Goal: Navigation & Orientation: Find specific page/section

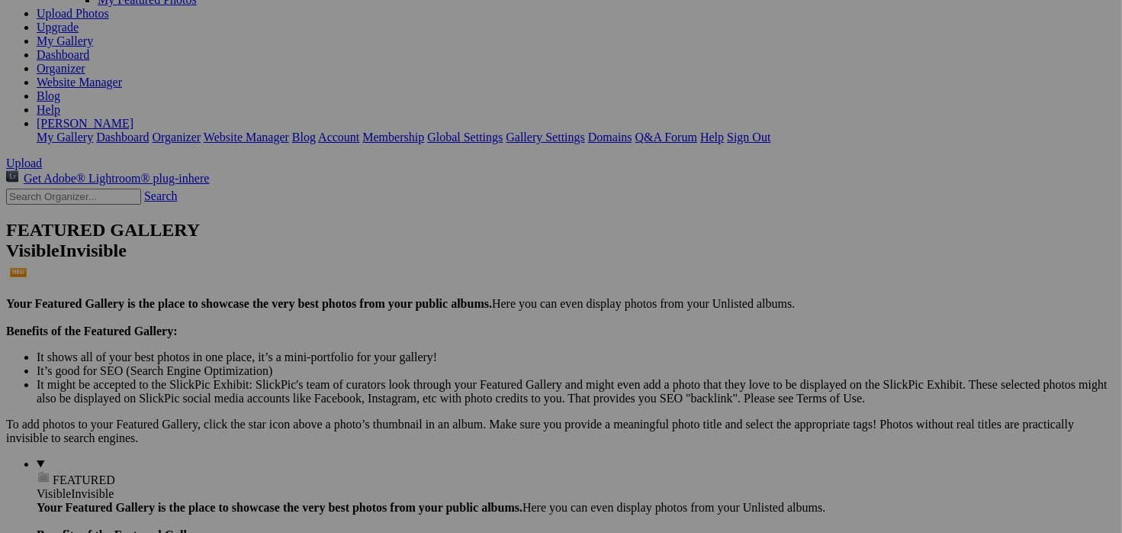
scroll to position [288, 0]
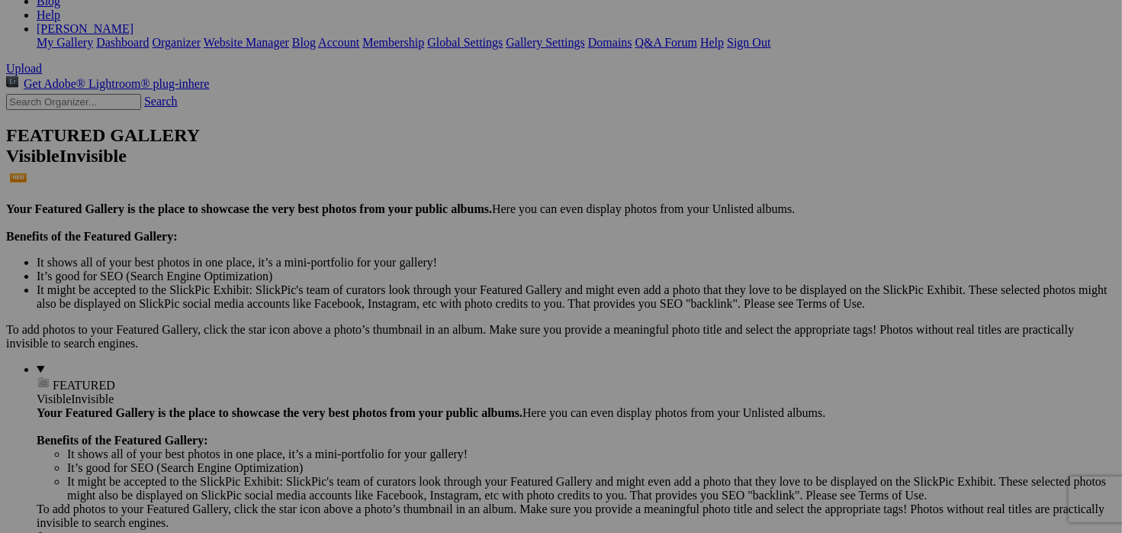
scroll to position [372, 0]
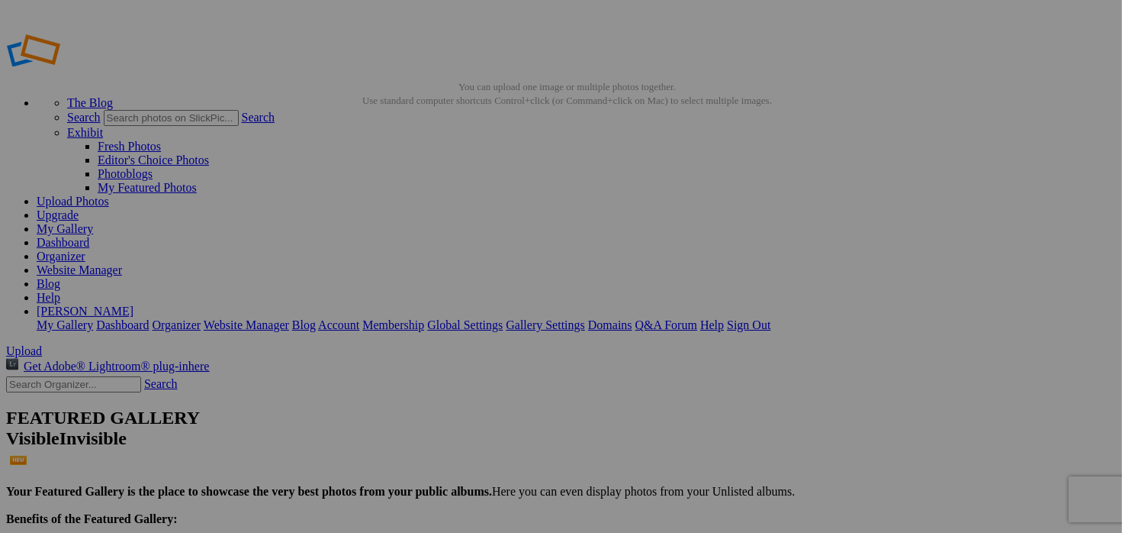
click at [697, 246] on img at bounding box center [696, 228] width 114 height 86
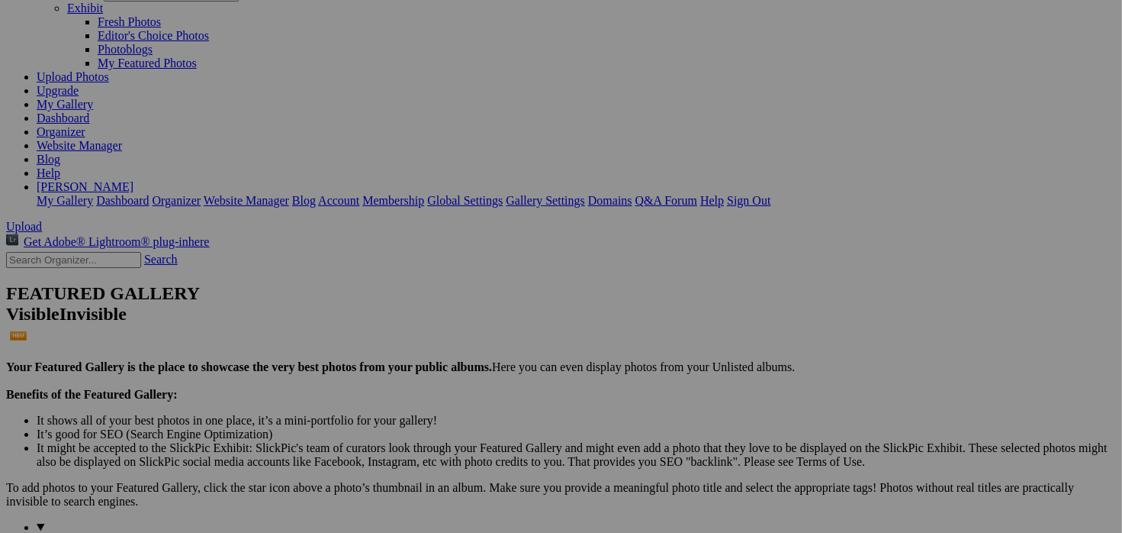
scroll to position [122, 0]
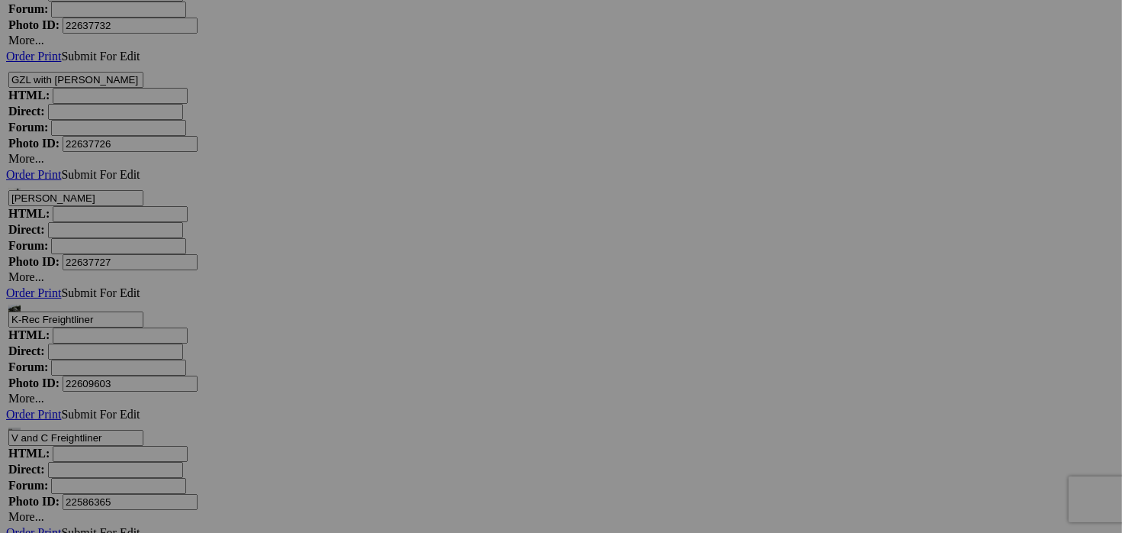
scroll to position [13059, 0]
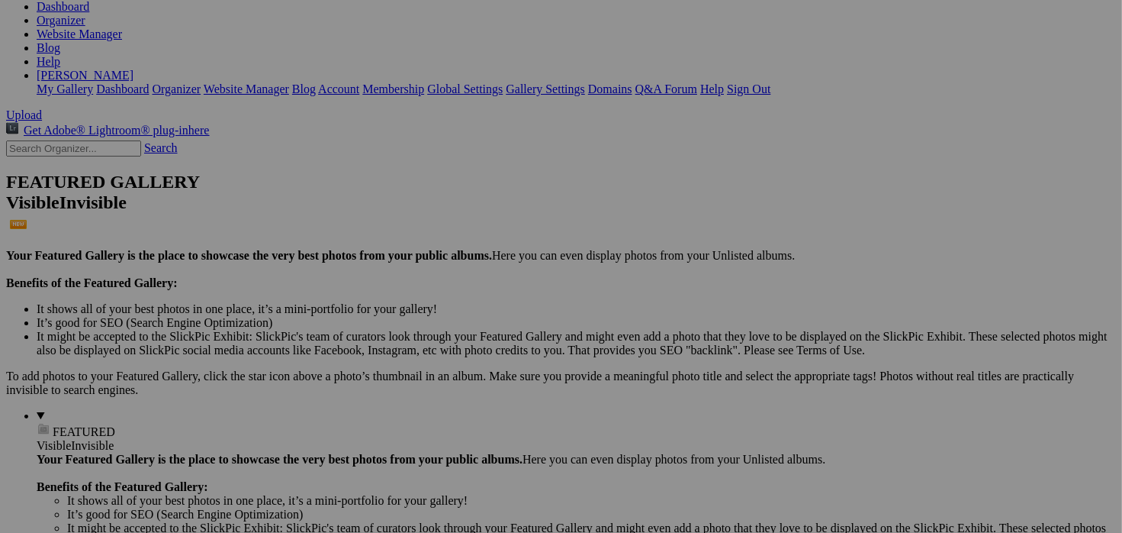
scroll to position [305, 0]
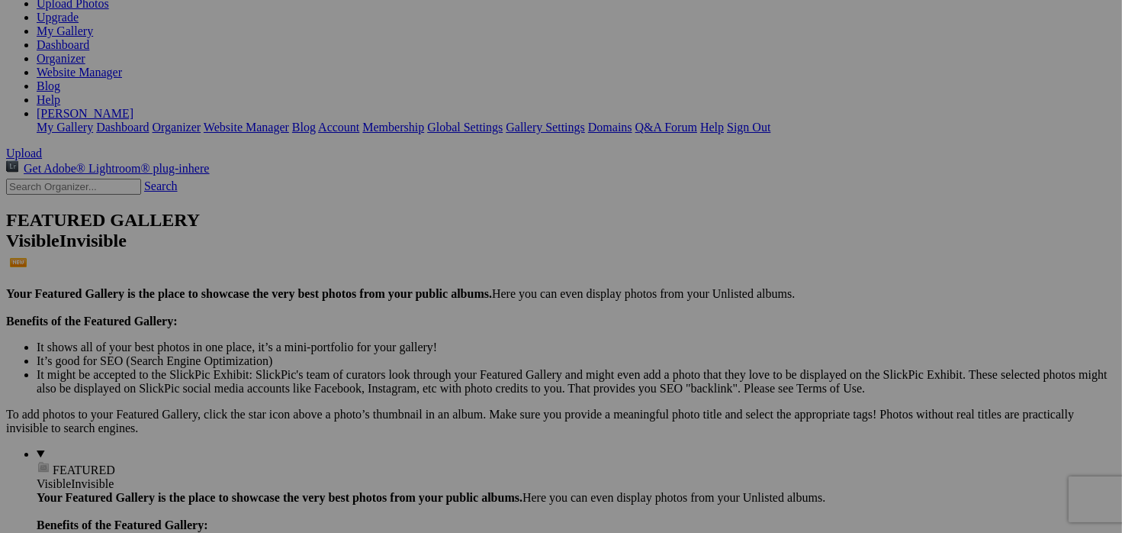
scroll to position [213, 0]
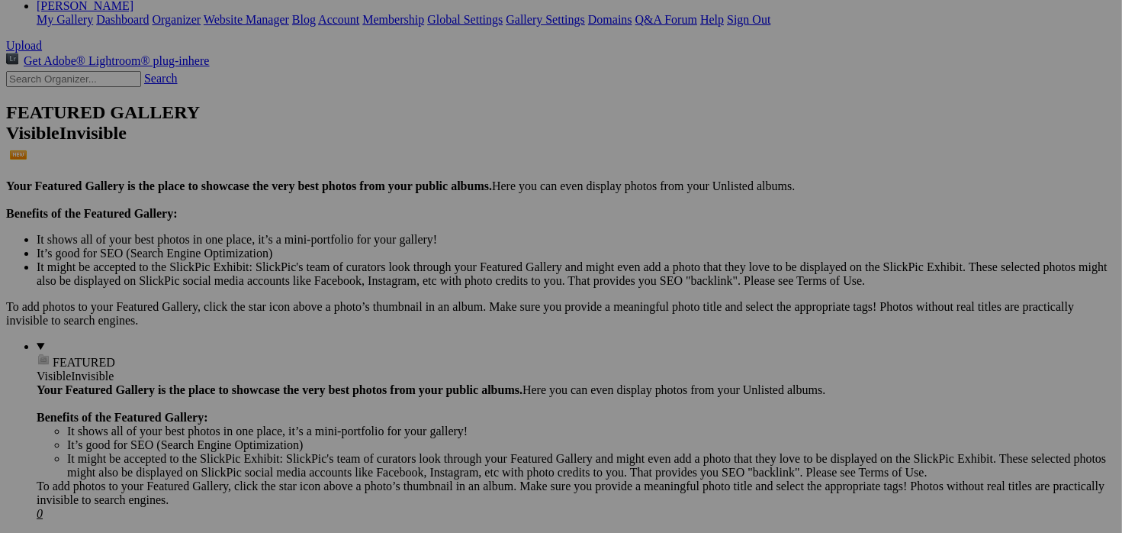
scroll to position [305, 0]
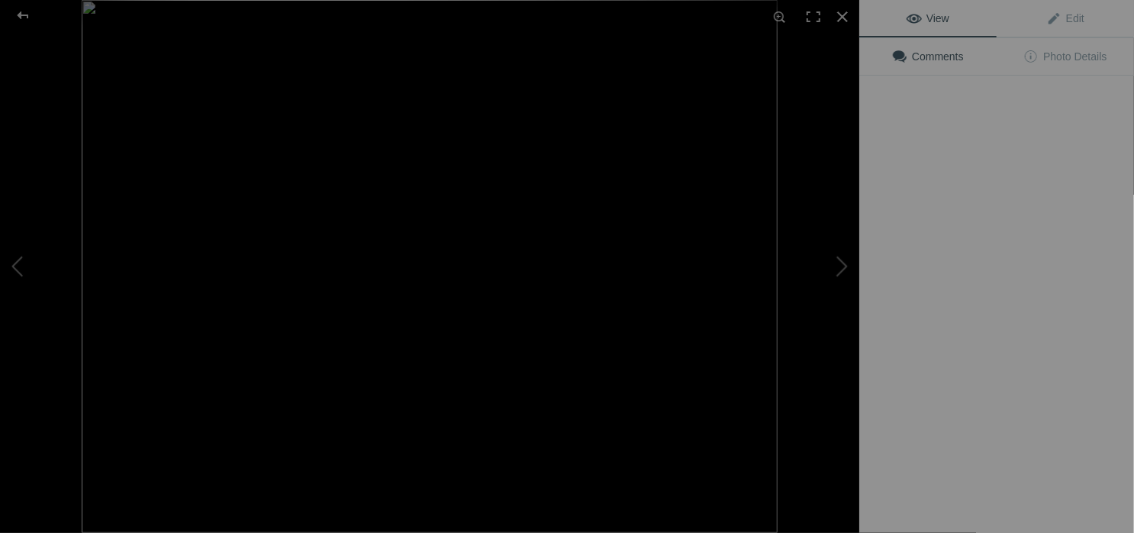
click at [409, 245] on img at bounding box center [430, 266] width 696 height 533
